Goal: Task Accomplishment & Management: Manage account settings

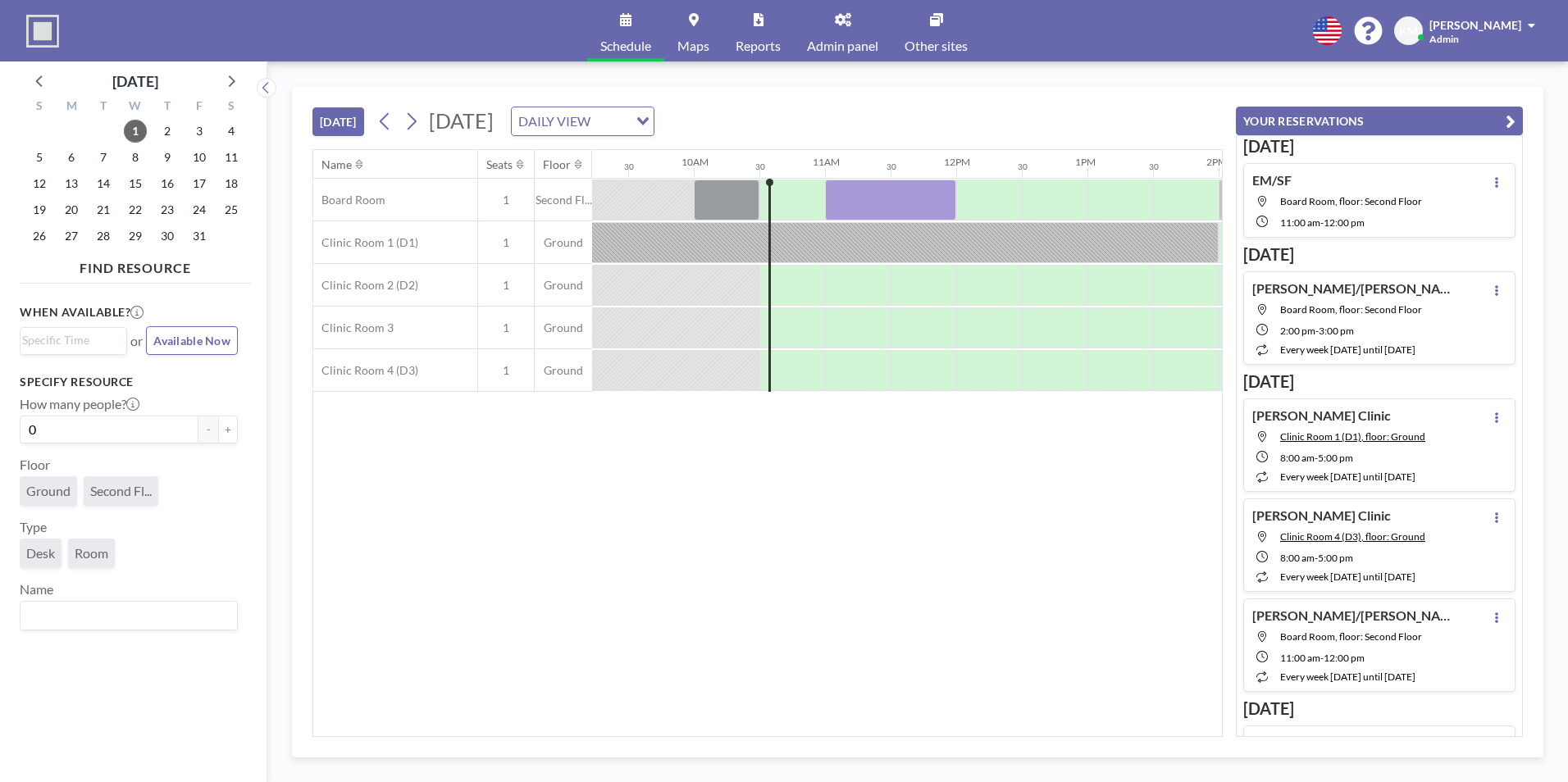
scroll to position [0, 1210]
click at [1489, 189] on button at bounding box center [1496, 181] width 20 height 20
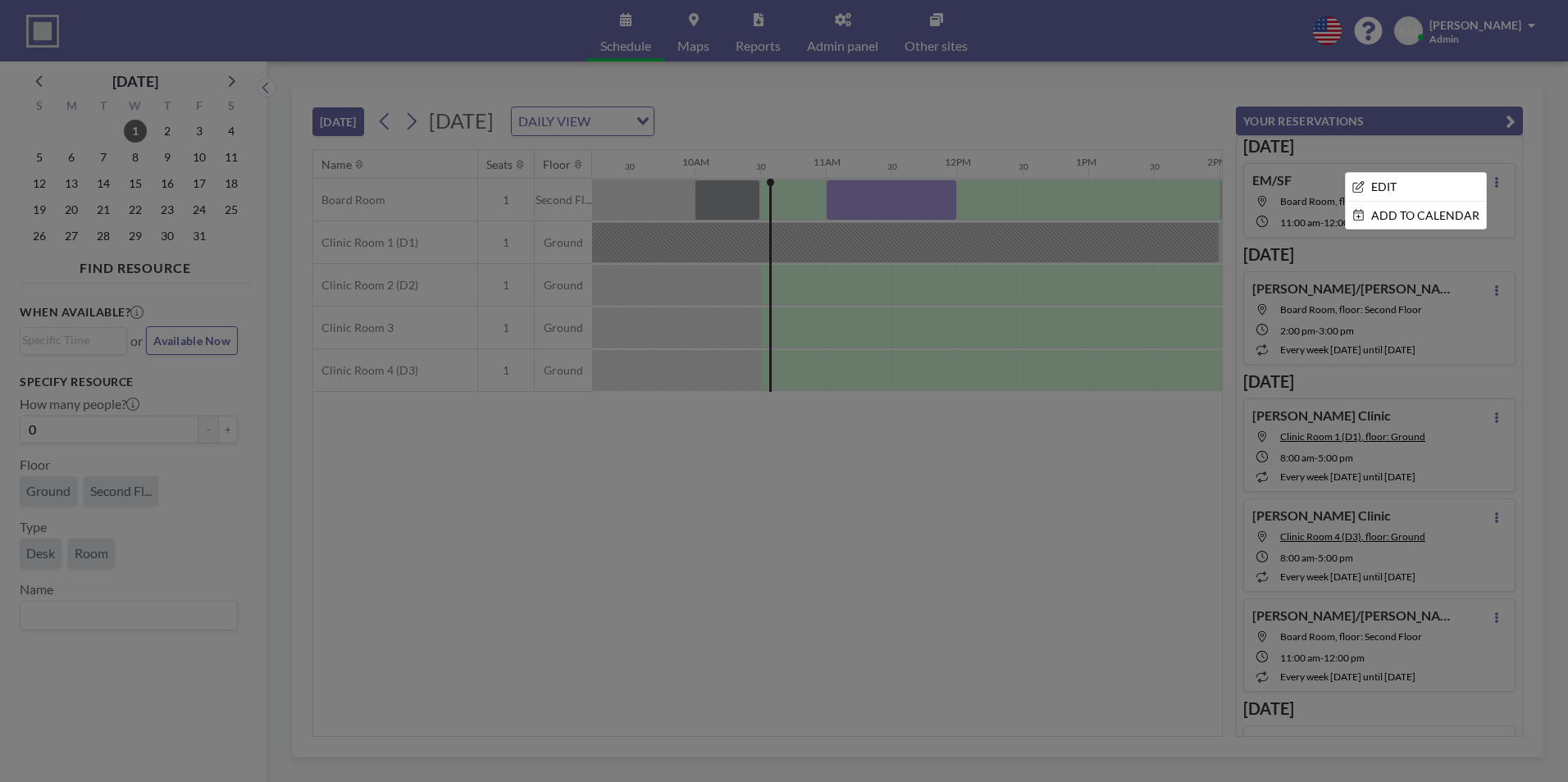
click at [913, 193] on div at bounding box center [784, 391] width 1568 height 782
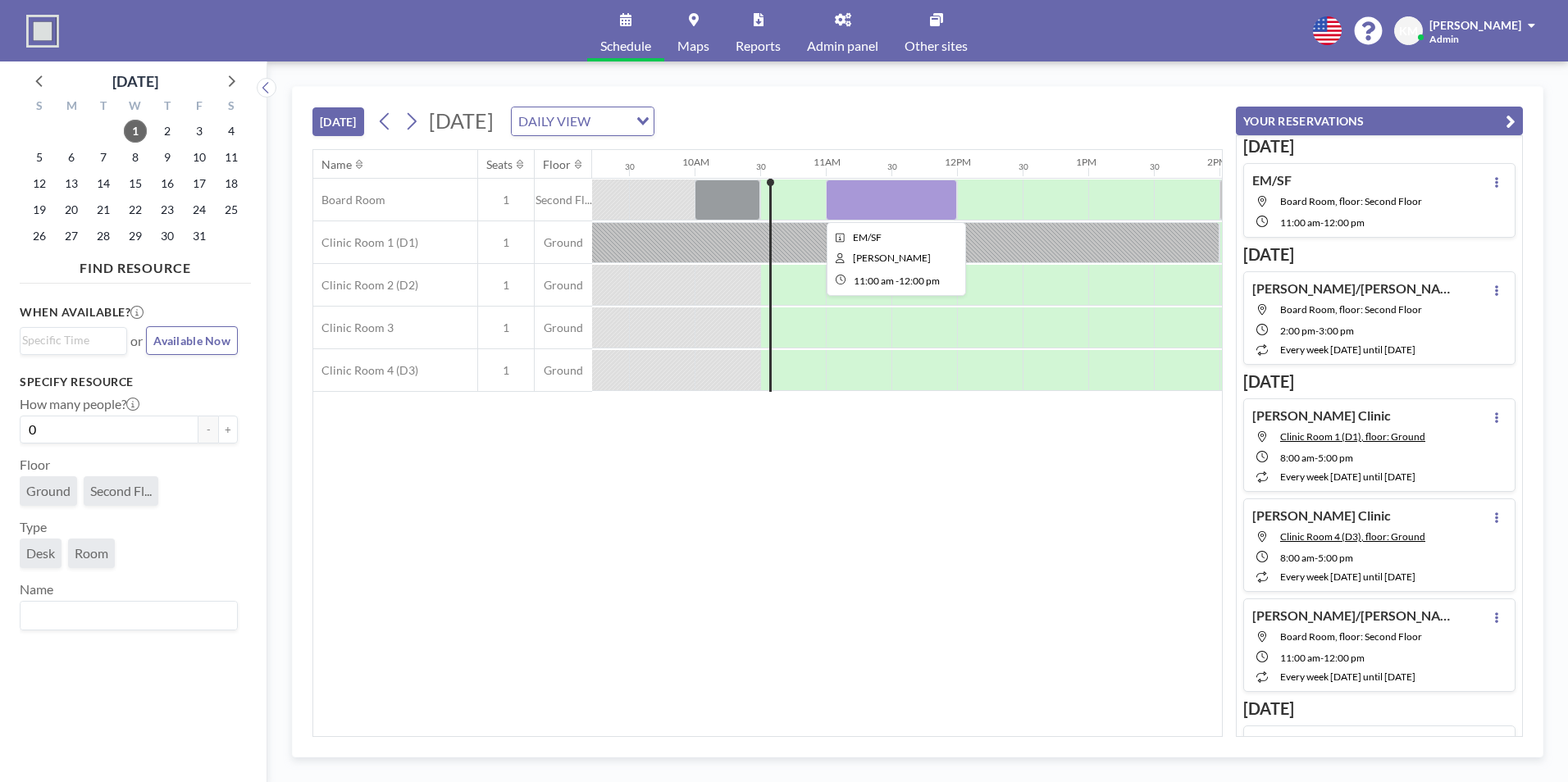
click at [913, 193] on div at bounding box center [891, 200] width 131 height 41
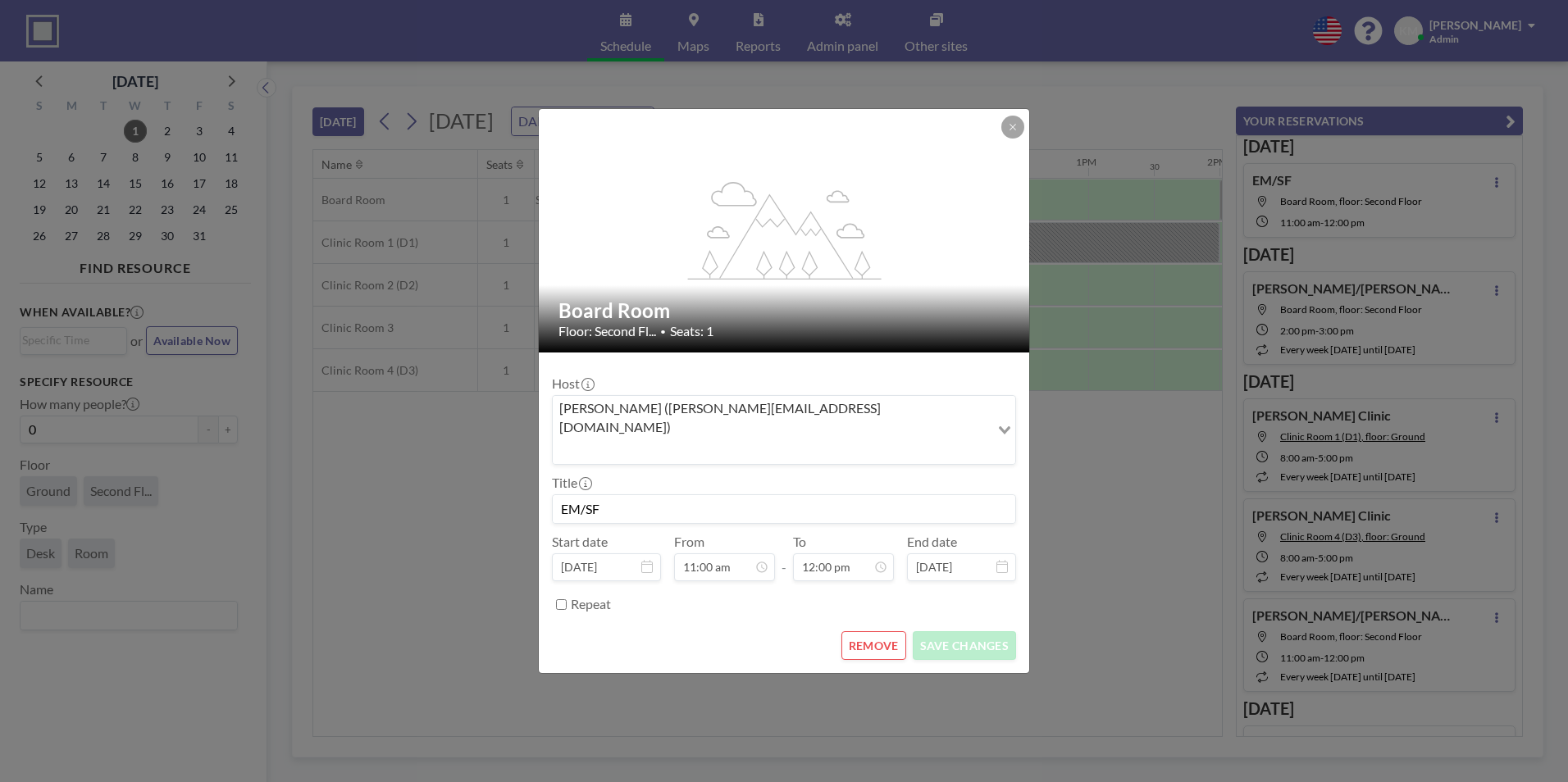
click at [873, 631] on button "REMOVE" at bounding box center [873, 645] width 65 height 29
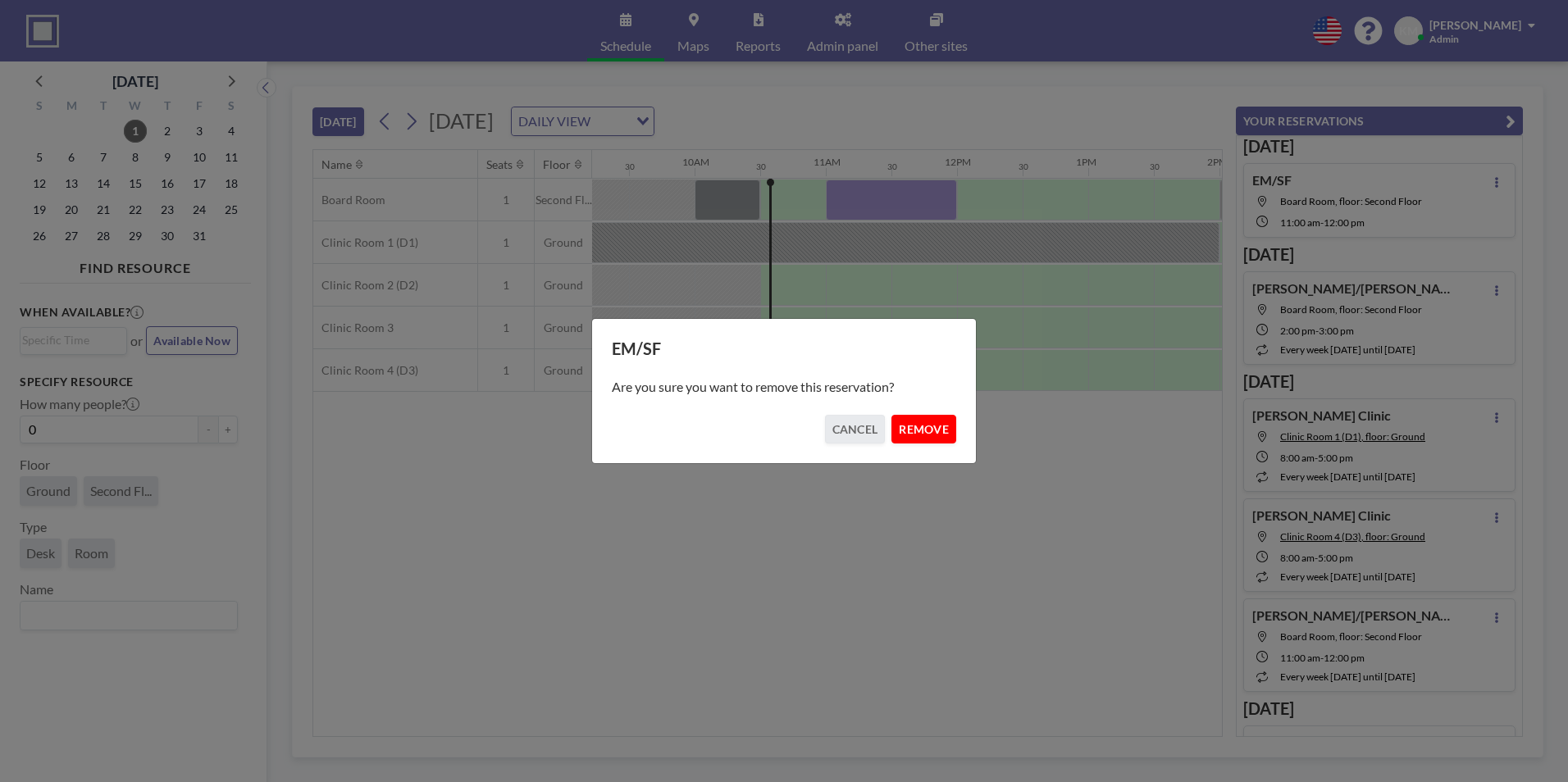
click at [937, 434] on button "REMOVE" at bounding box center [924, 429] width 65 height 29
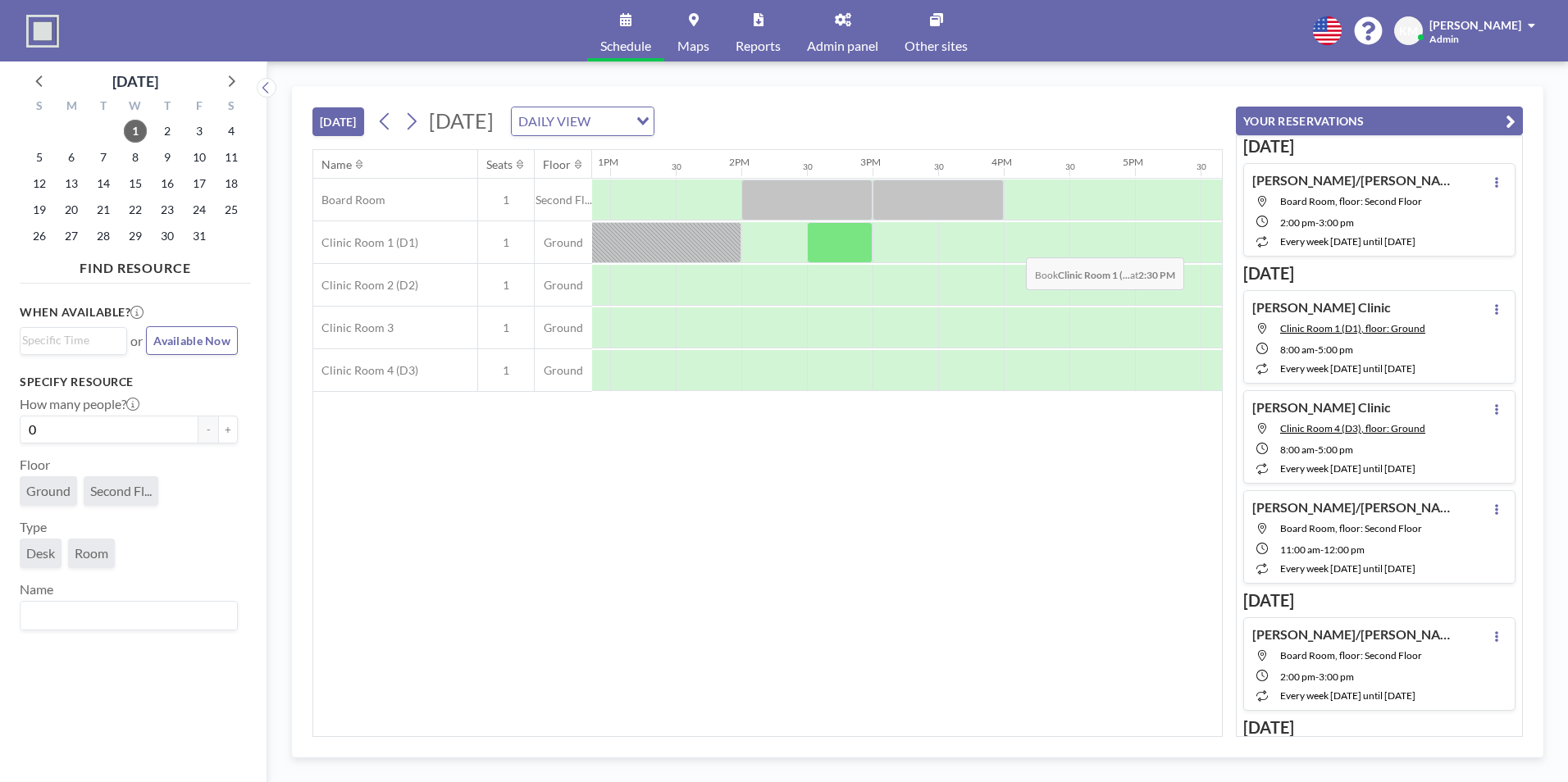
scroll to position [0, 1691]
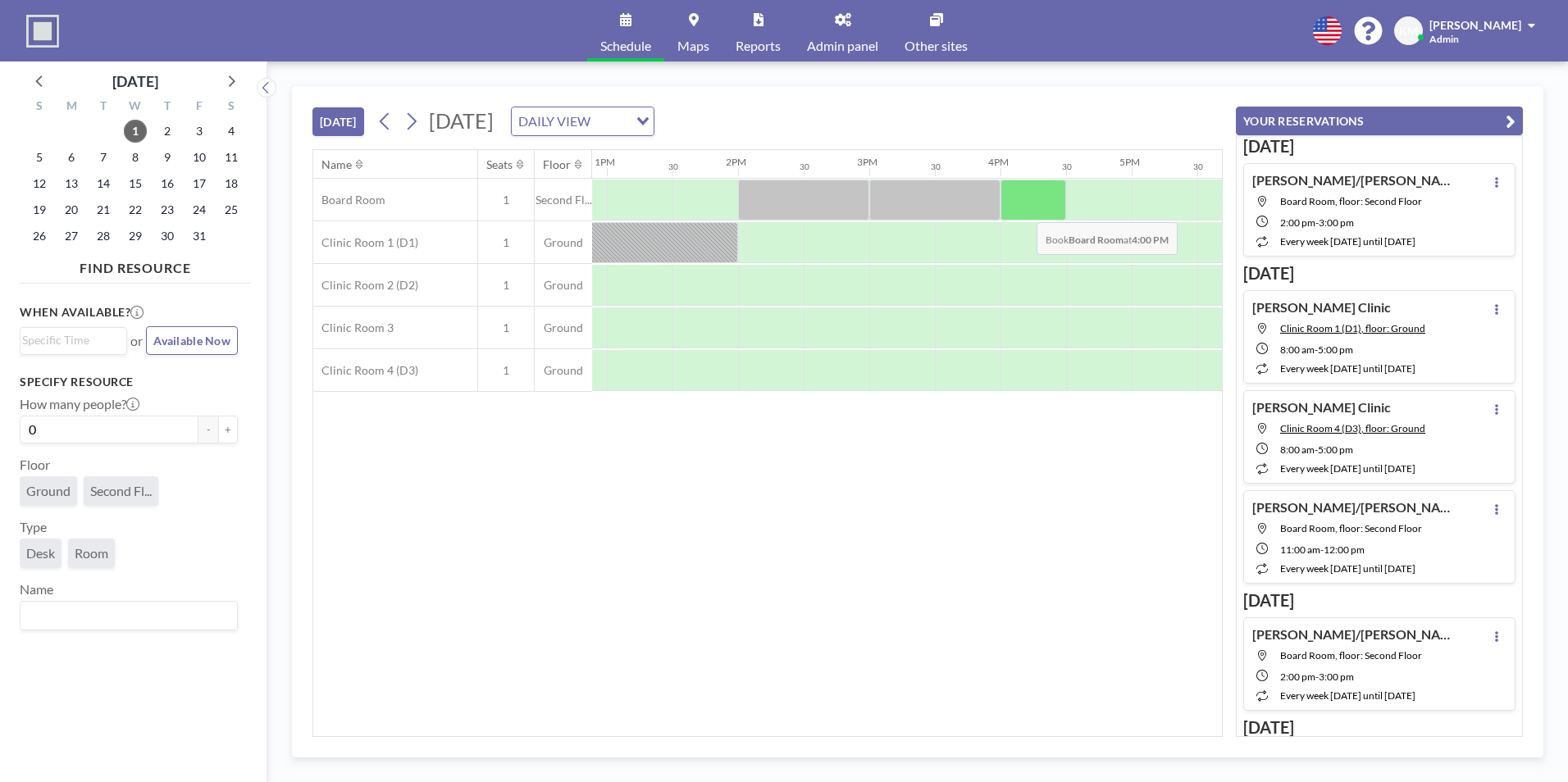
click at [1023, 210] on div at bounding box center [1033, 200] width 66 height 41
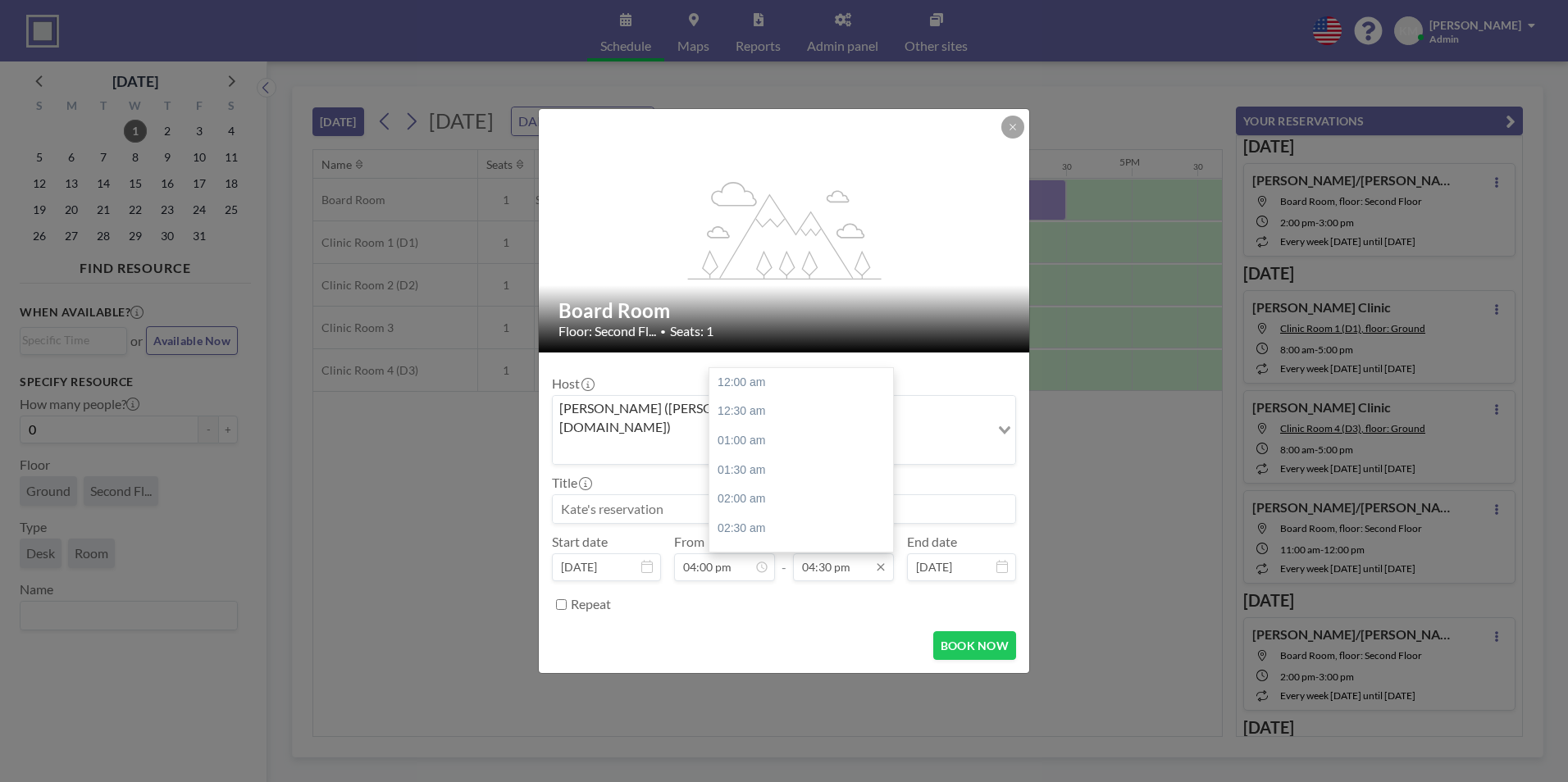
scroll to position [963, 0]
click at [794, 455] on div "06:00 pm" at bounding box center [805, 469] width 192 height 29
type input "06:00 pm"
click at [794, 495] on input at bounding box center [784, 508] width 463 height 28
type input "EM/SF"
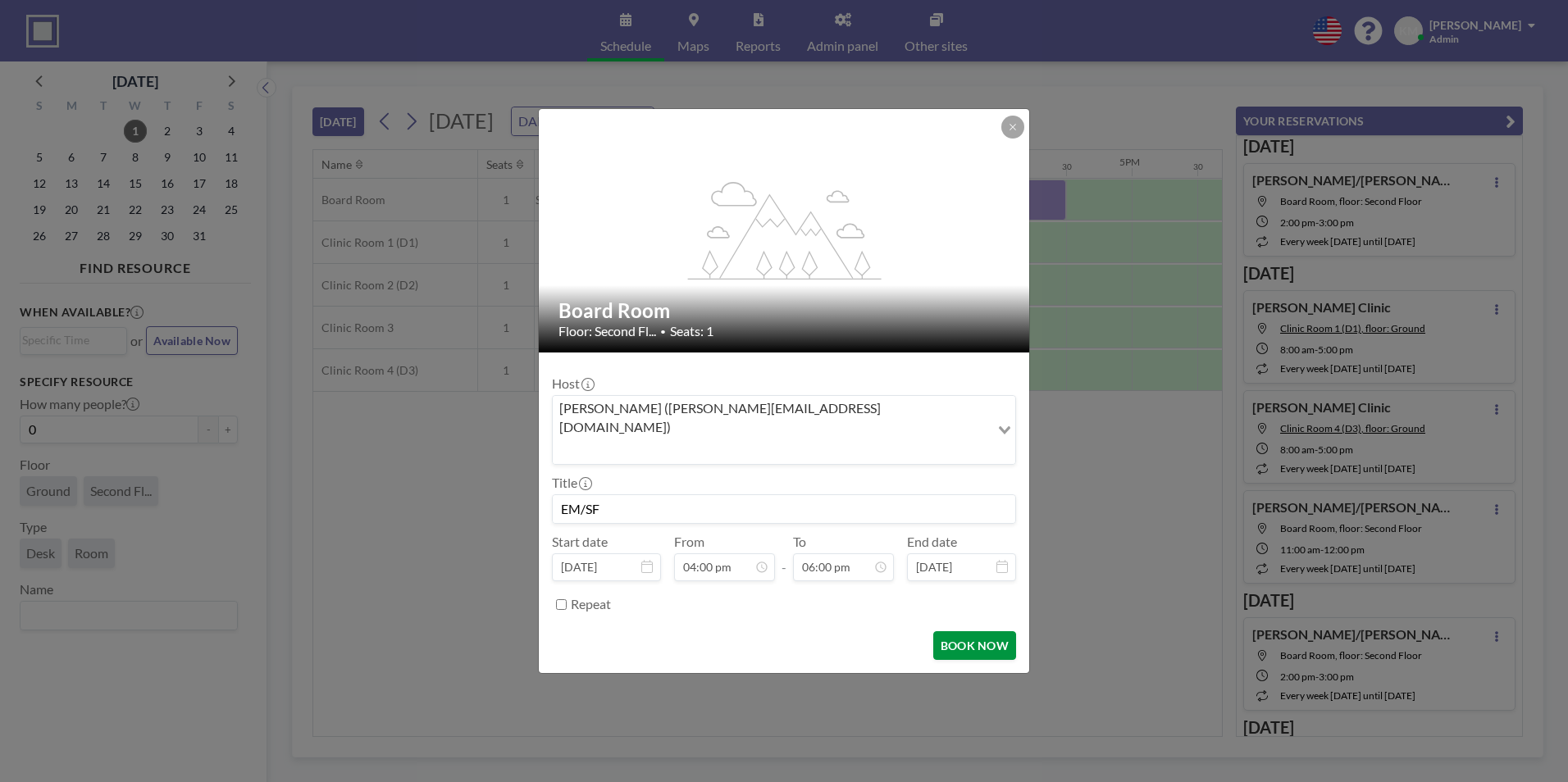
click at [1002, 631] on button "BOOK NOW" at bounding box center [974, 645] width 83 height 29
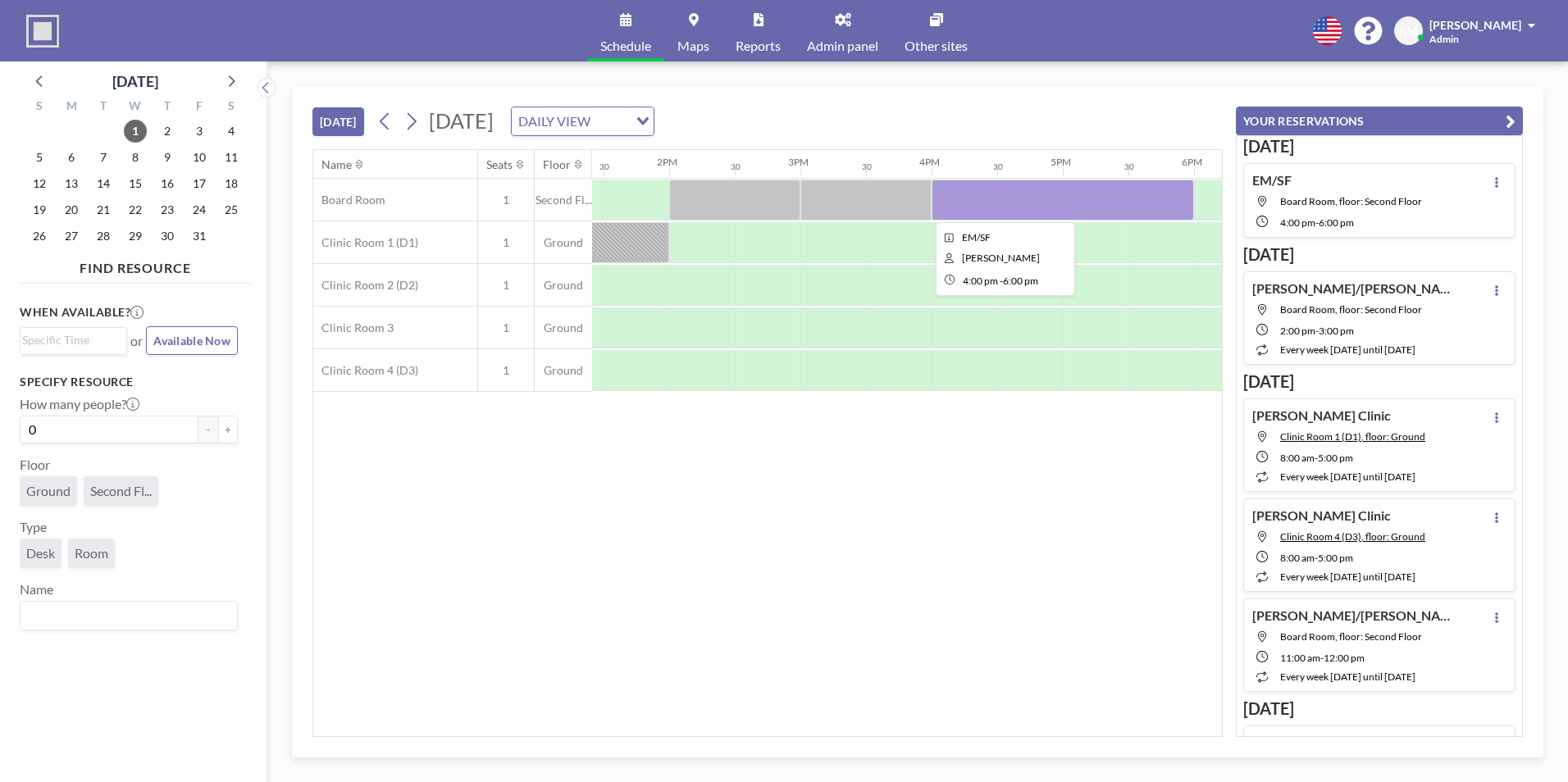
scroll to position [0, 1759]
